Goal: Book appointment/travel/reservation

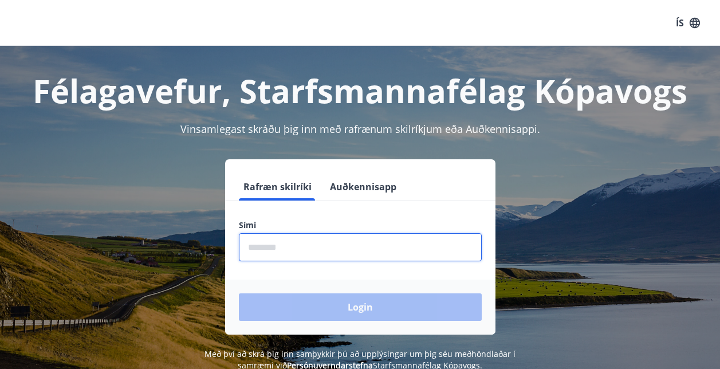
click at [264, 245] on input "phone" at bounding box center [360, 247] width 243 height 28
click at [273, 248] on input "phone" at bounding box center [360, 247] width 243 height 28
type input "********"
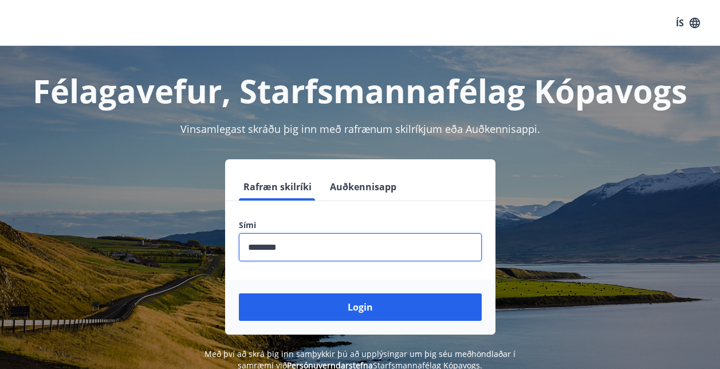
click at [334, 315] on button "Login" at bounding box center [360, 307] width 243 height 28
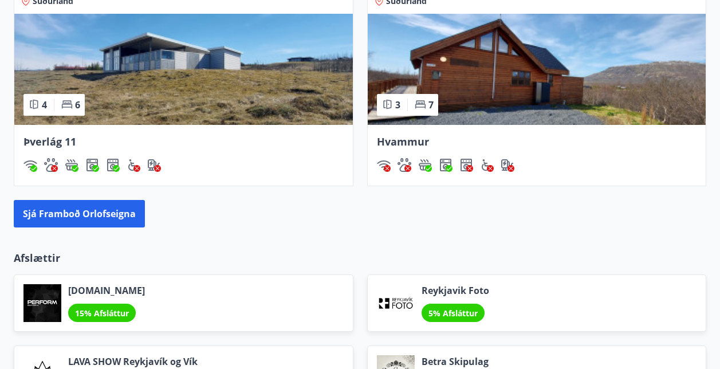
scroll to position [1146, 0]
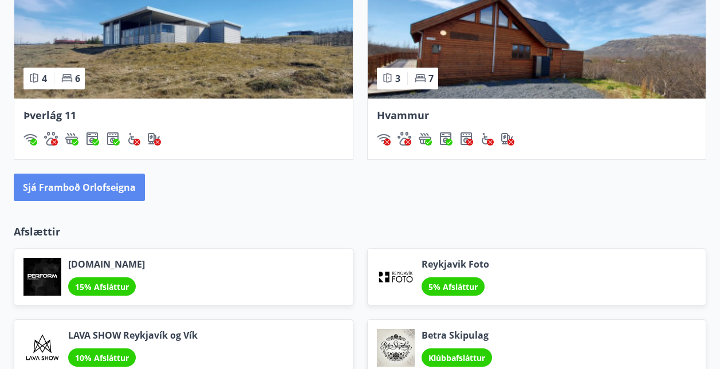
click at [73, 186] on button "Sjá framboð orlofseigna" at bounding box center [79, 188] width 131 height 28
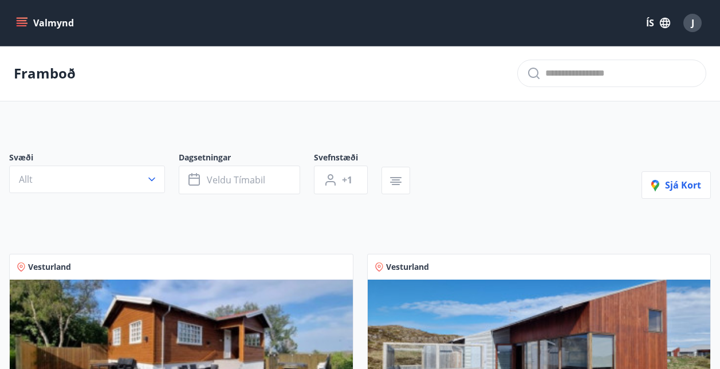
click at [147, 179] on button "Allt" at bounding box center [87, 180] width 156 height 28
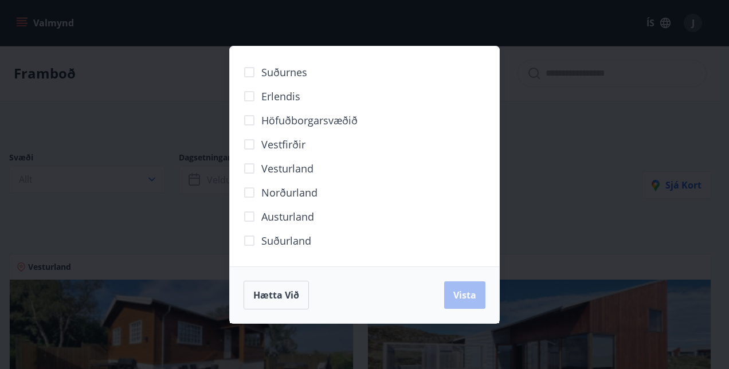
click at [271, 72] on span "Suðurnes" at bounding box center [284, 72] width 46 height 15
click at [472, 297] on span "Vista" at bounding box center [464, 295] width 23 height 13
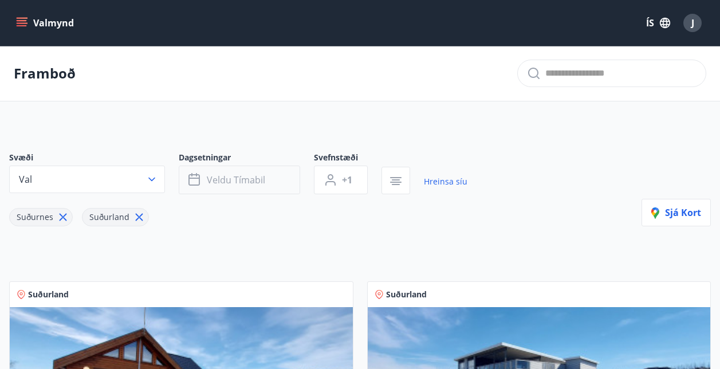
click at [271, 177] on button "Veldu tímabil" at bounding box center [240, 180] width 122 height 29
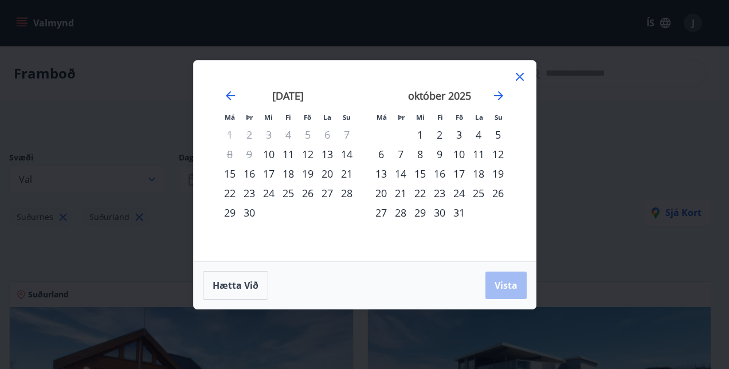
click at [313, 155] on div "12" at bounding box center [307, 153] width 19 height 19
click at [350, 153] on div "14" at bounding box center [346, 153] width 19 height 19
click at [510, 281] on span "Vista" at bounding box center [506, 285] width 23 height 13
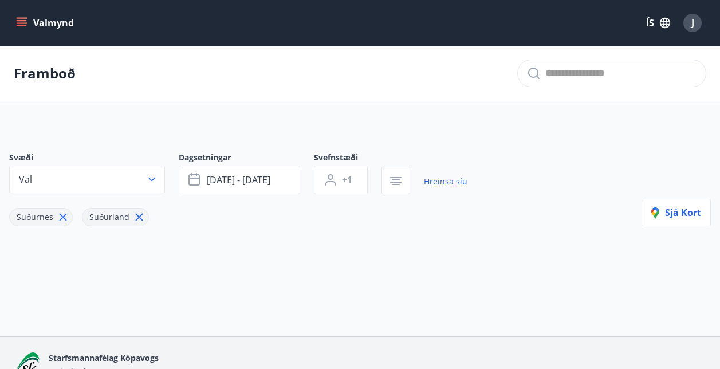
click at [152, 175] on icon "button" at bounding box center [151, 179] width 11 height 11
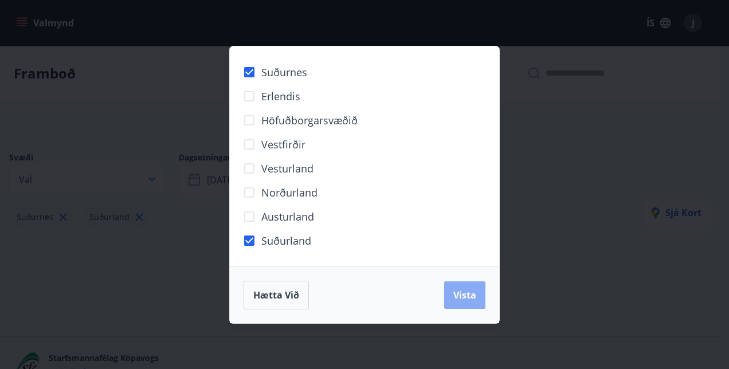
click at [457, 294] on span "Vista" at bounding box center [464, 295] width 23 height 13
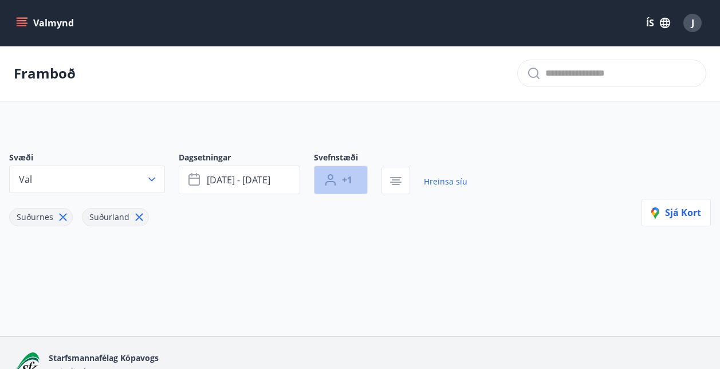
click at [348, 182] on span "+1" at bounding box center [347, 180] width 10 height 13
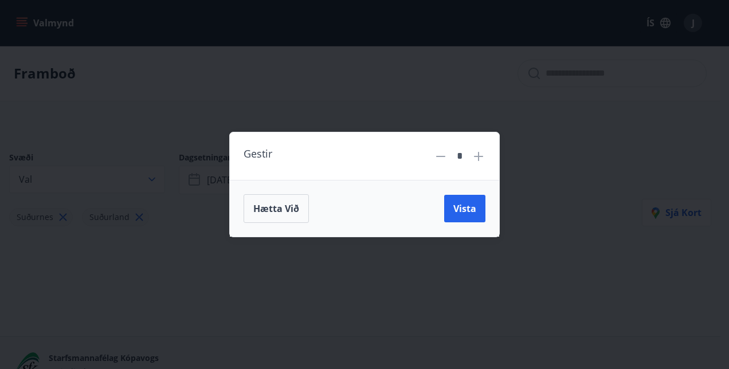
click at [480, 156] on icon at bounding box center [478, 156] width 9 height 9
click at [464, 207] on span "Vista" at bounding box center [464, 208] width 23 height 13
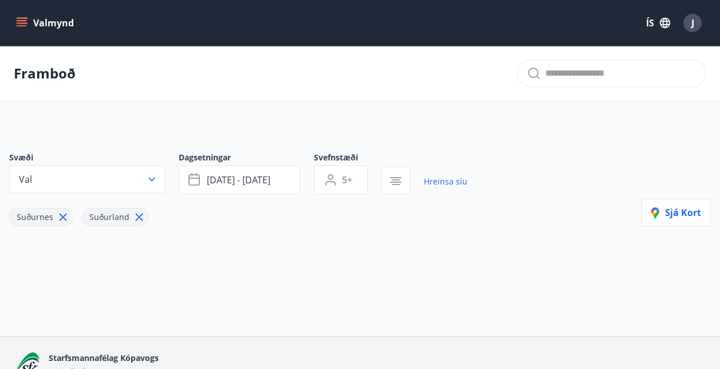
click at [105, 216] on span "Suðurland" at bounding box center [109, 217] width 40 height 11
click at [452, 181] on link "Hreinsa síu" at bounding box center [446, 181] width 44 height 25
type input "*"
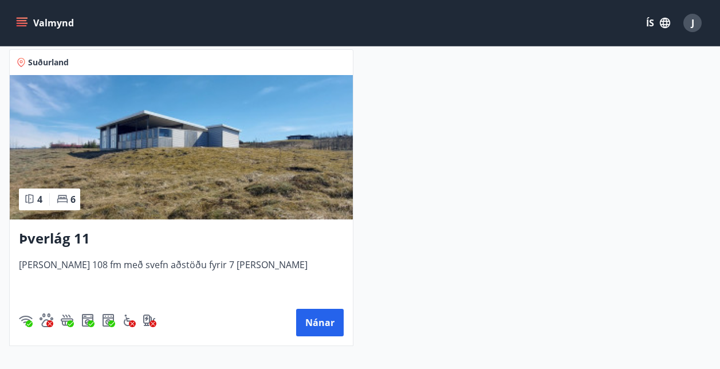
scroll to position [1208, 0]
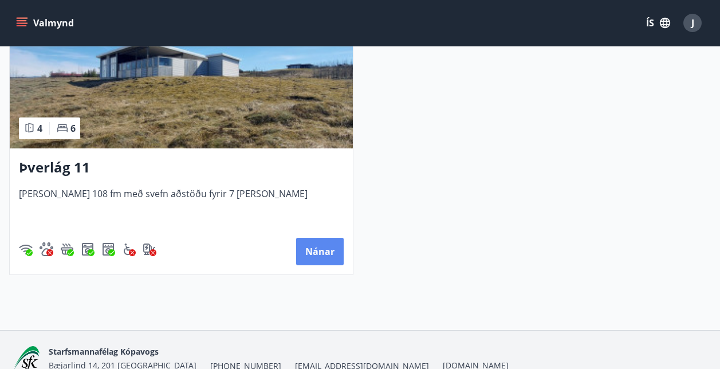
click at [328, 252] on button "Nánar" at bounding box center [320, 252] width 48 height 28
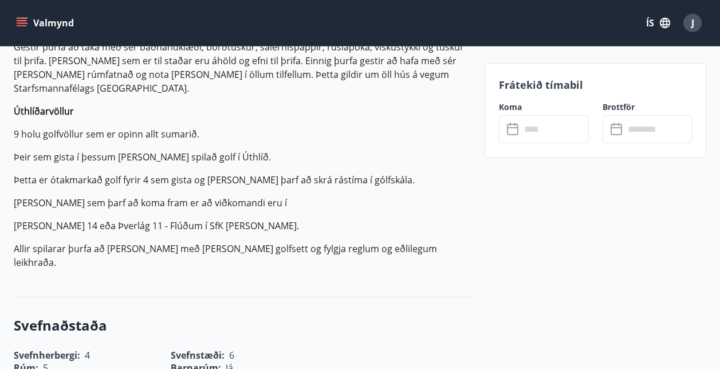
scroll to position [344, 0]
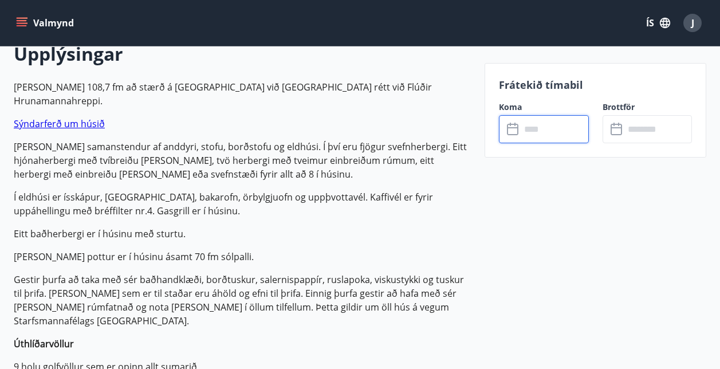
click at [546, 127] on input "text" at bounding box center [555, 129] width 68 height 28
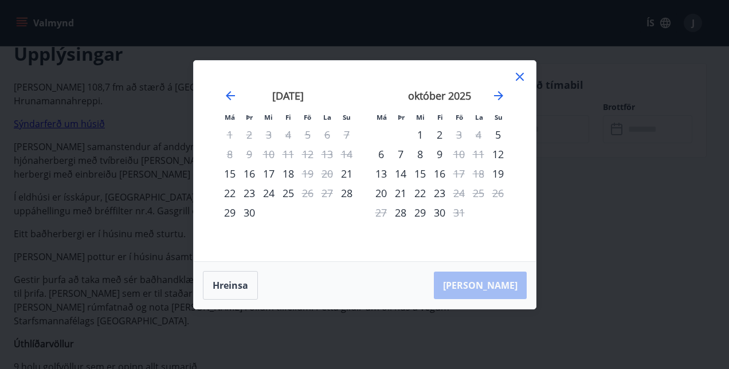
click at [522, 73] on icon at bounding box center [520, 77] width 8 height 8
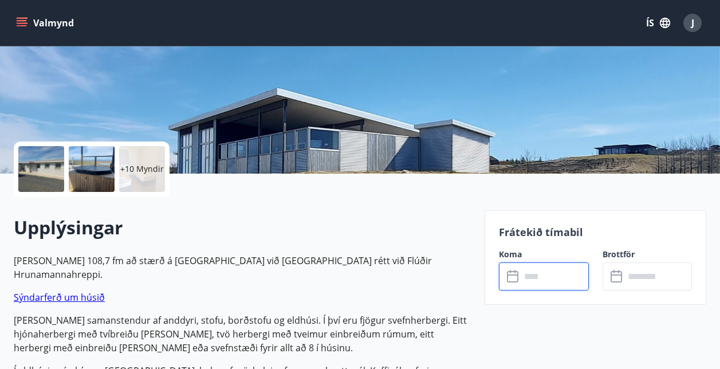
scroll to position [0, 0]
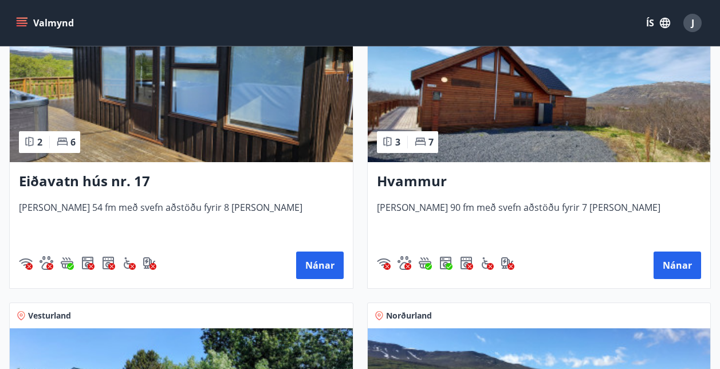
scroll to position [573, 0]
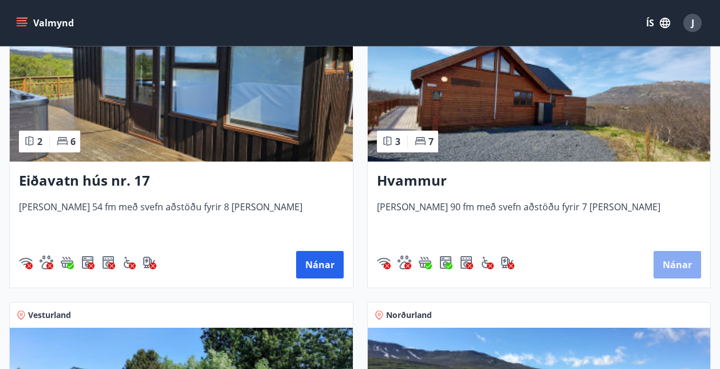
click at [673, 264] on button "Nánar" at bounding box center [678, 265] width 48 height 28
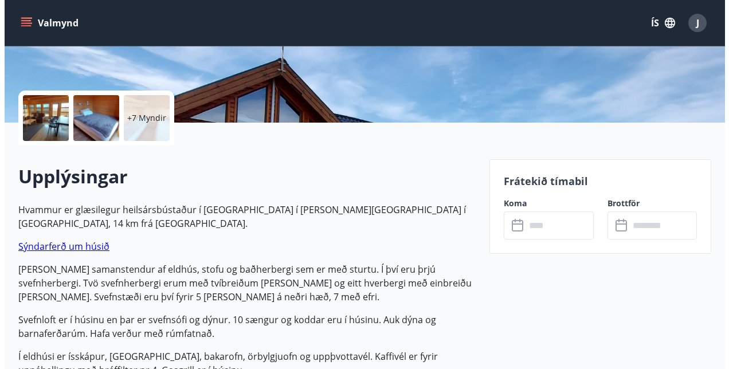
scroll to position [229, 0]
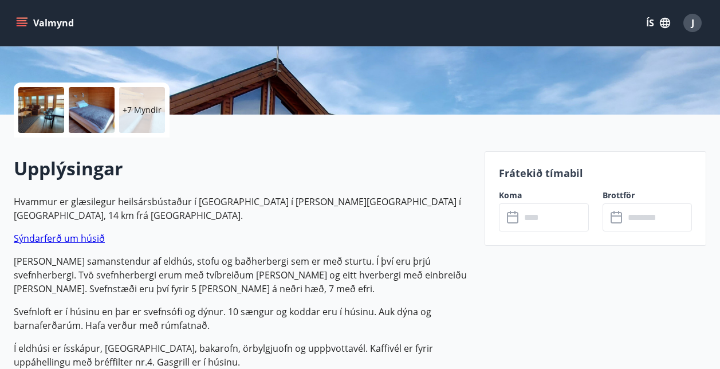
click at [536, 221] on input "text" at bounding box center [555, 217] width 68 height 28
